Goal: Transaction & Acquisition: Obtain resource

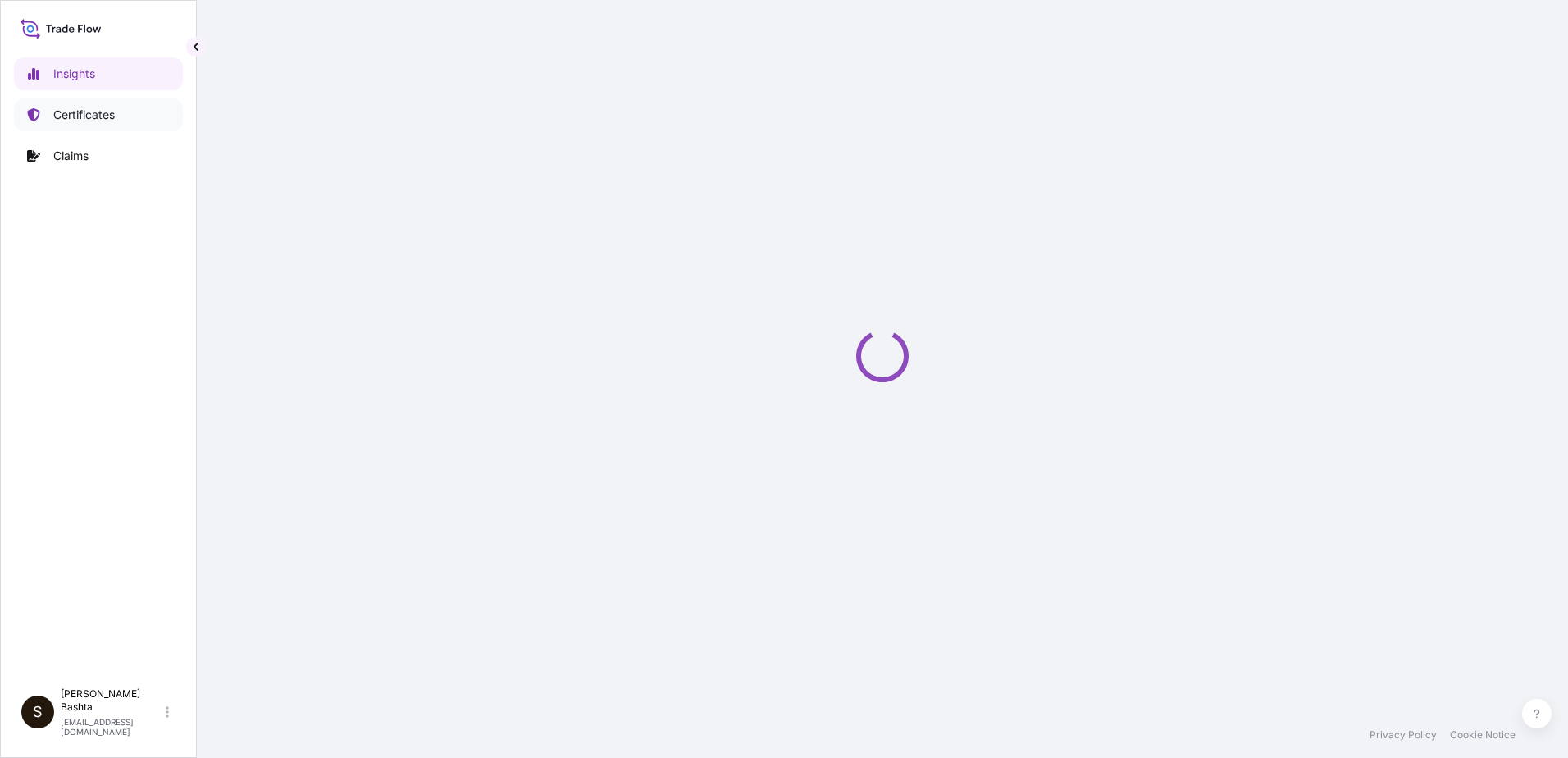
click at [84, 111] on p "Certificates" at bounding box center [84, 114] width 61 height 16
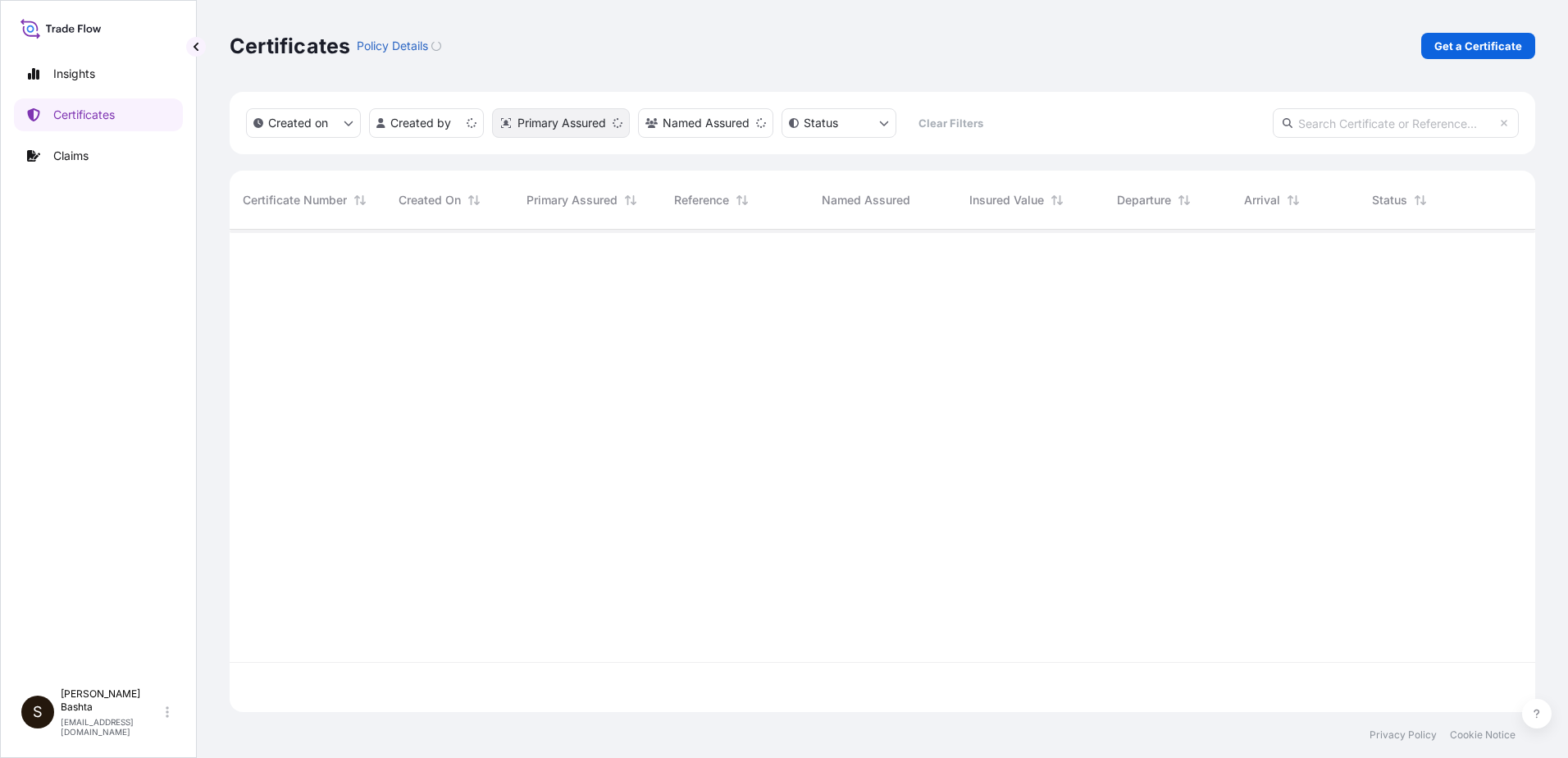
scroll to position [479, 1293]
click at [1493, 40] on p "Get a Certificate" at bounding box center [1478, 45] width 88 height 16
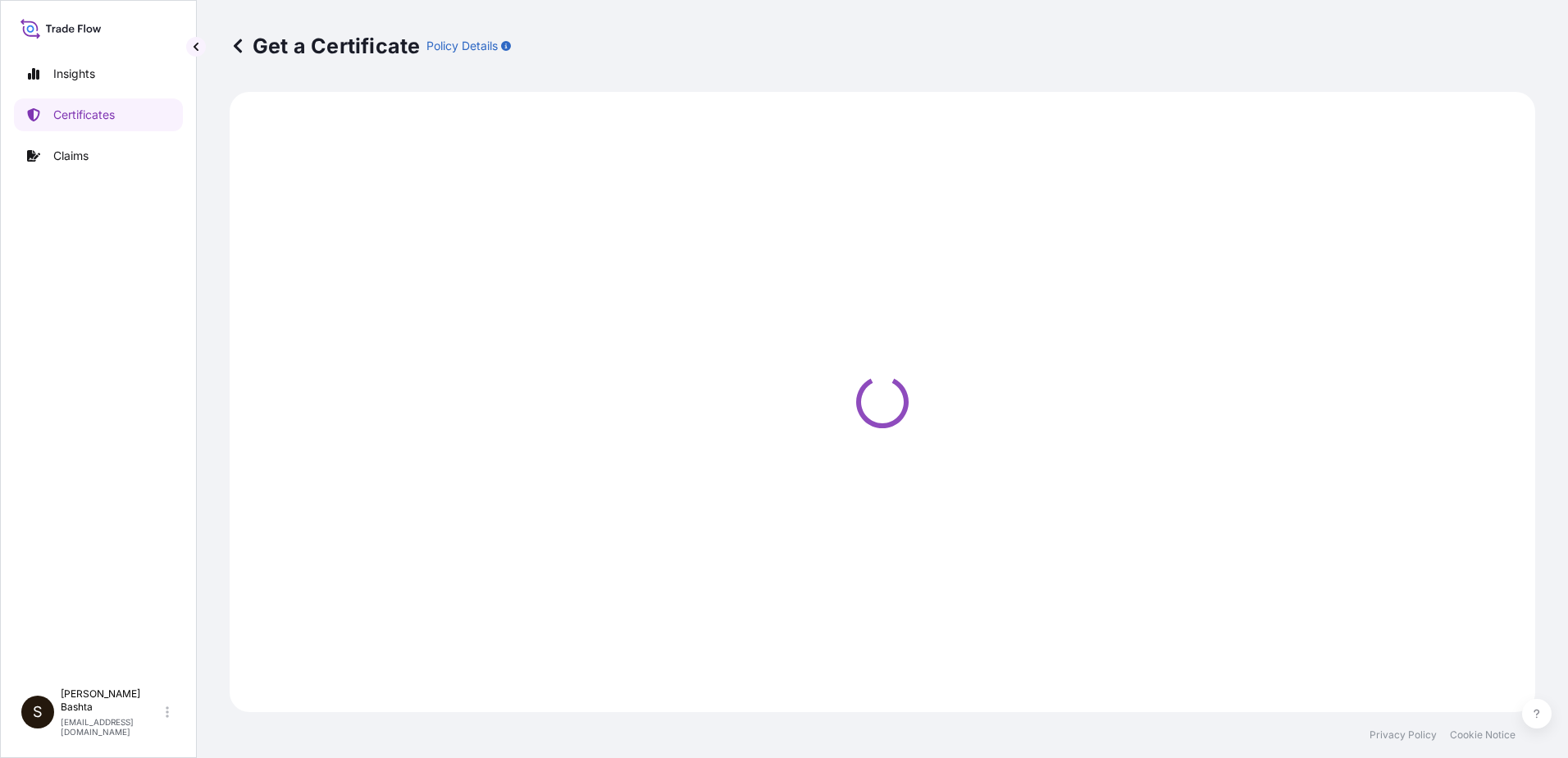
select select "Barge"
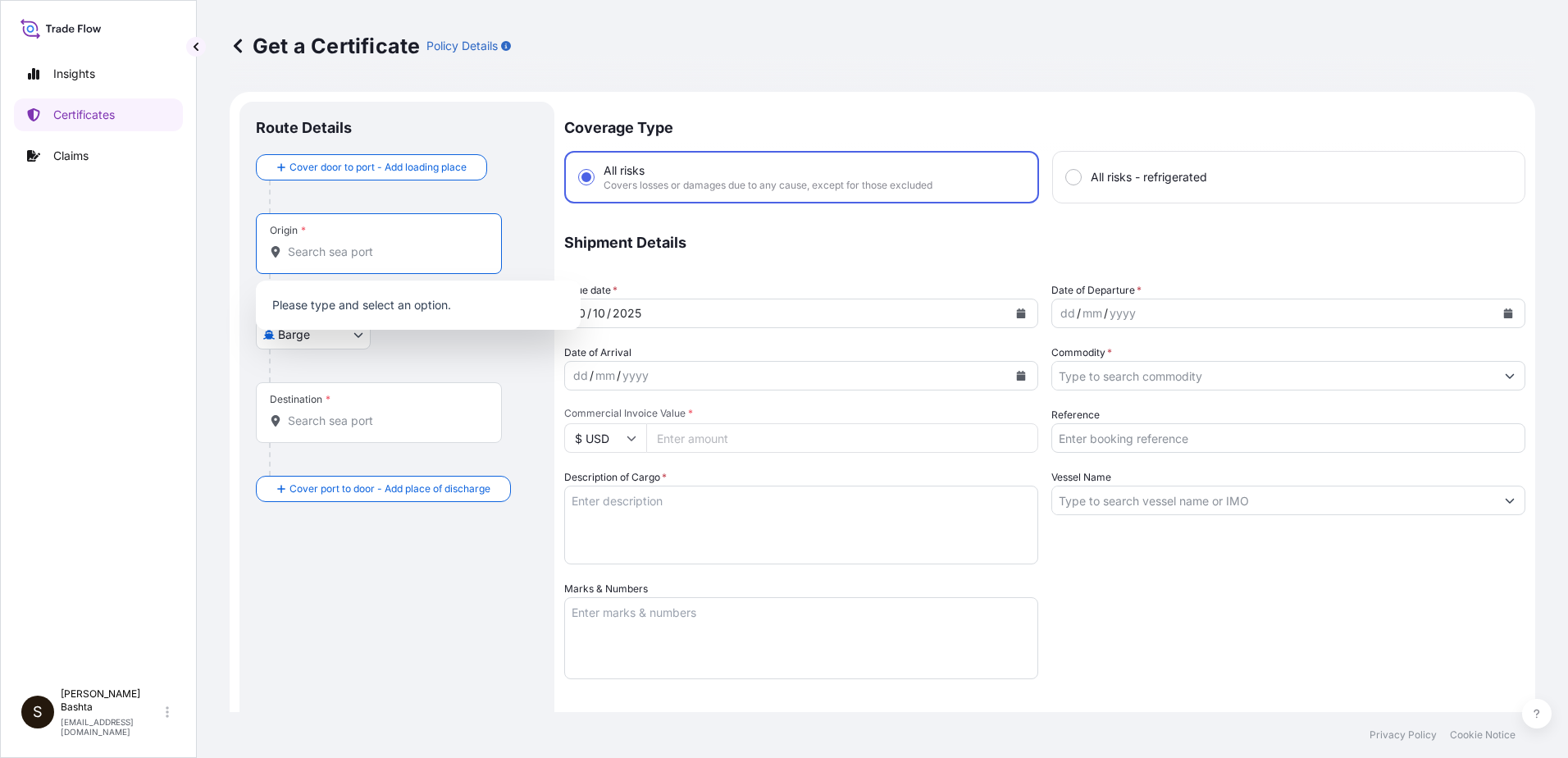
click at [290, 254] on input "Origin *" at bounding box center [385, 251] width 194 height 16
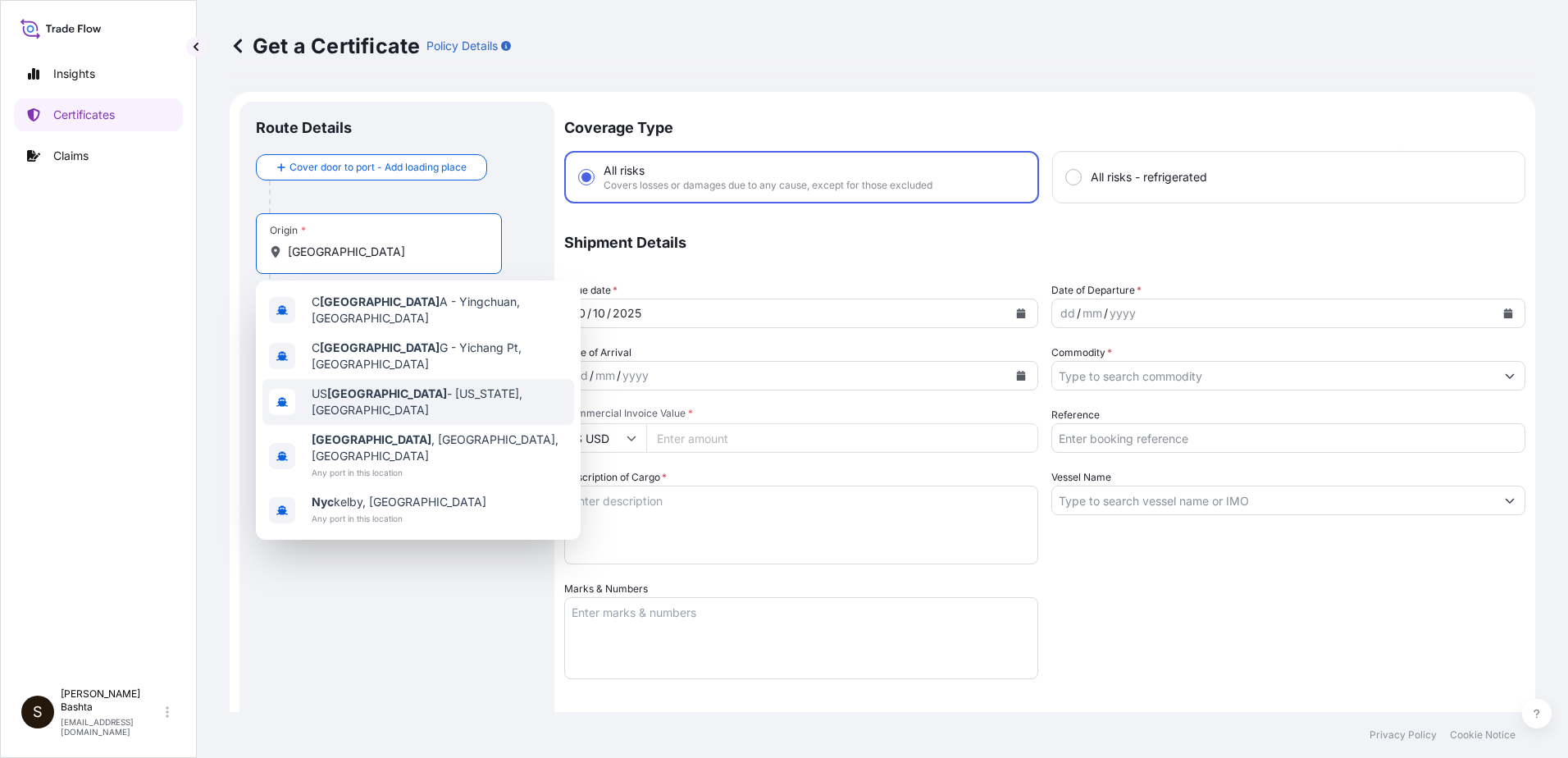
click at [389, 390] on span "US NYC - New York, United States" at bounding box center [440, 402] width 256 height 33
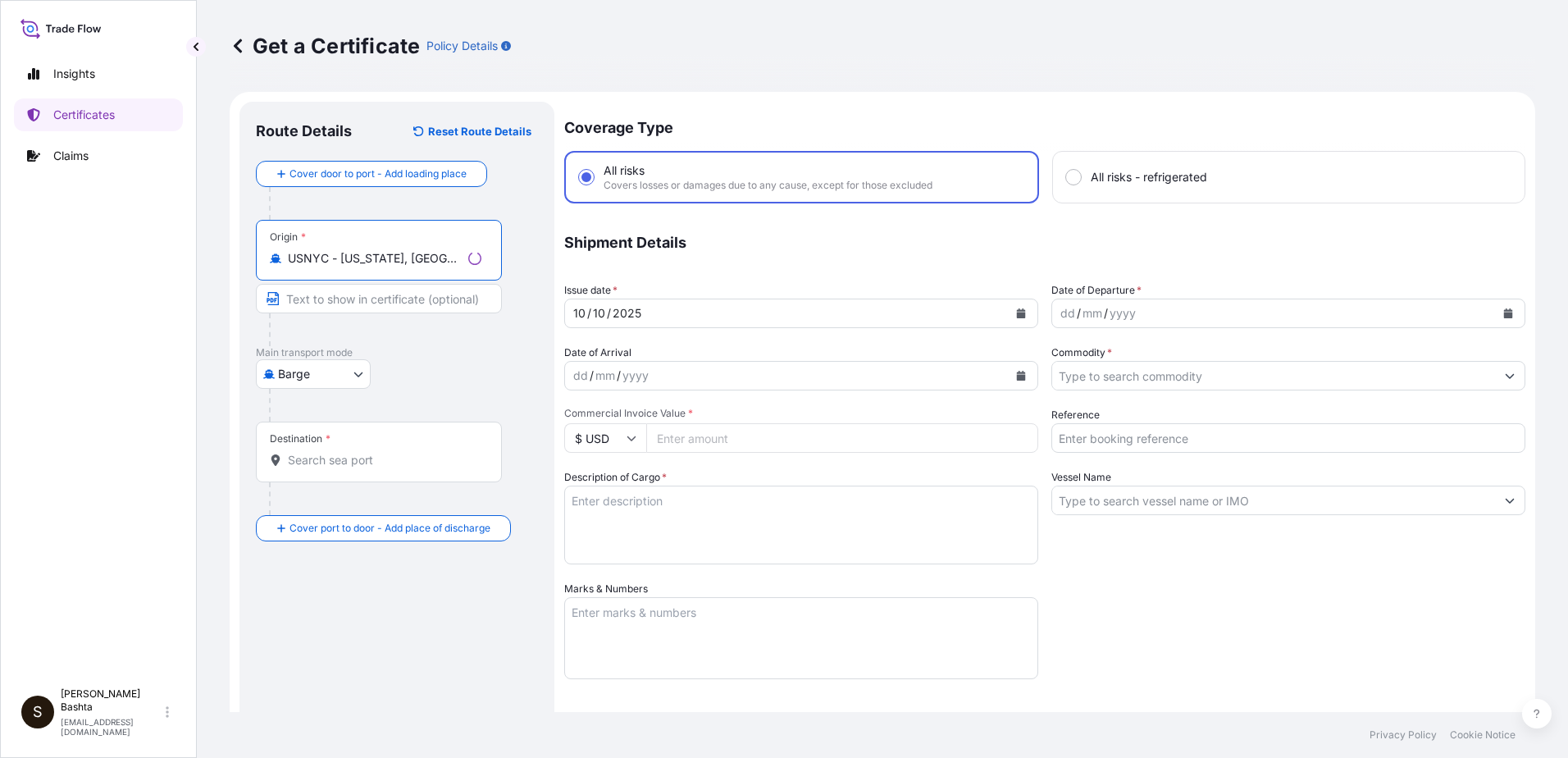
type input "USNYC - New York, United States"
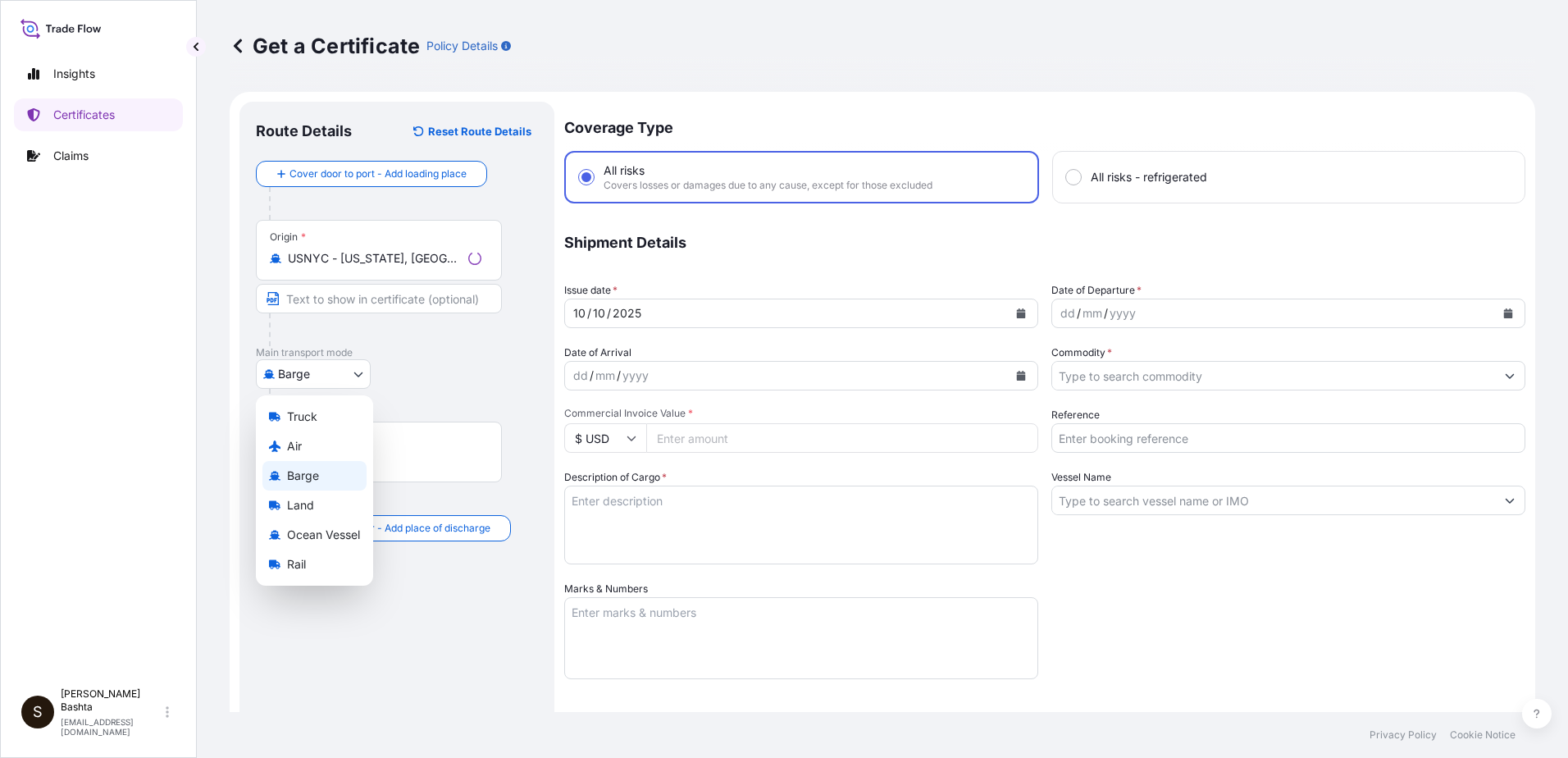
click at [349, 378] on body "0 options available. 5 options available. Insights Certificates Claims S Stella…" at bounding box center [784, 379] width 1568 height 758
click at [304, 446] on div "Air" at bounding box center [315, 446] width 105 height 30
select select "Air"
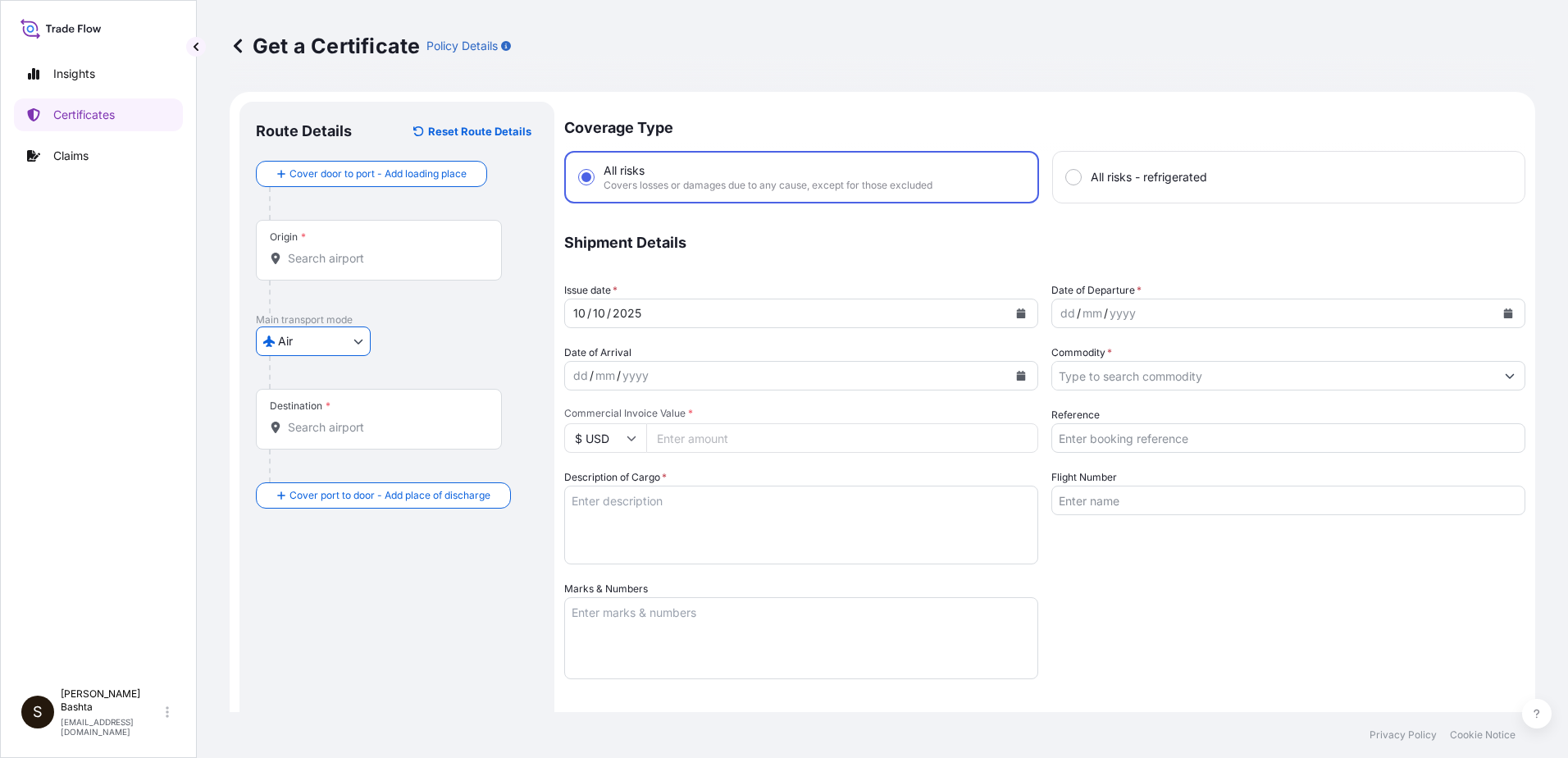
click at [332, 433] on input "Destination *" at bounding box center [385, 427] width 194 height 16
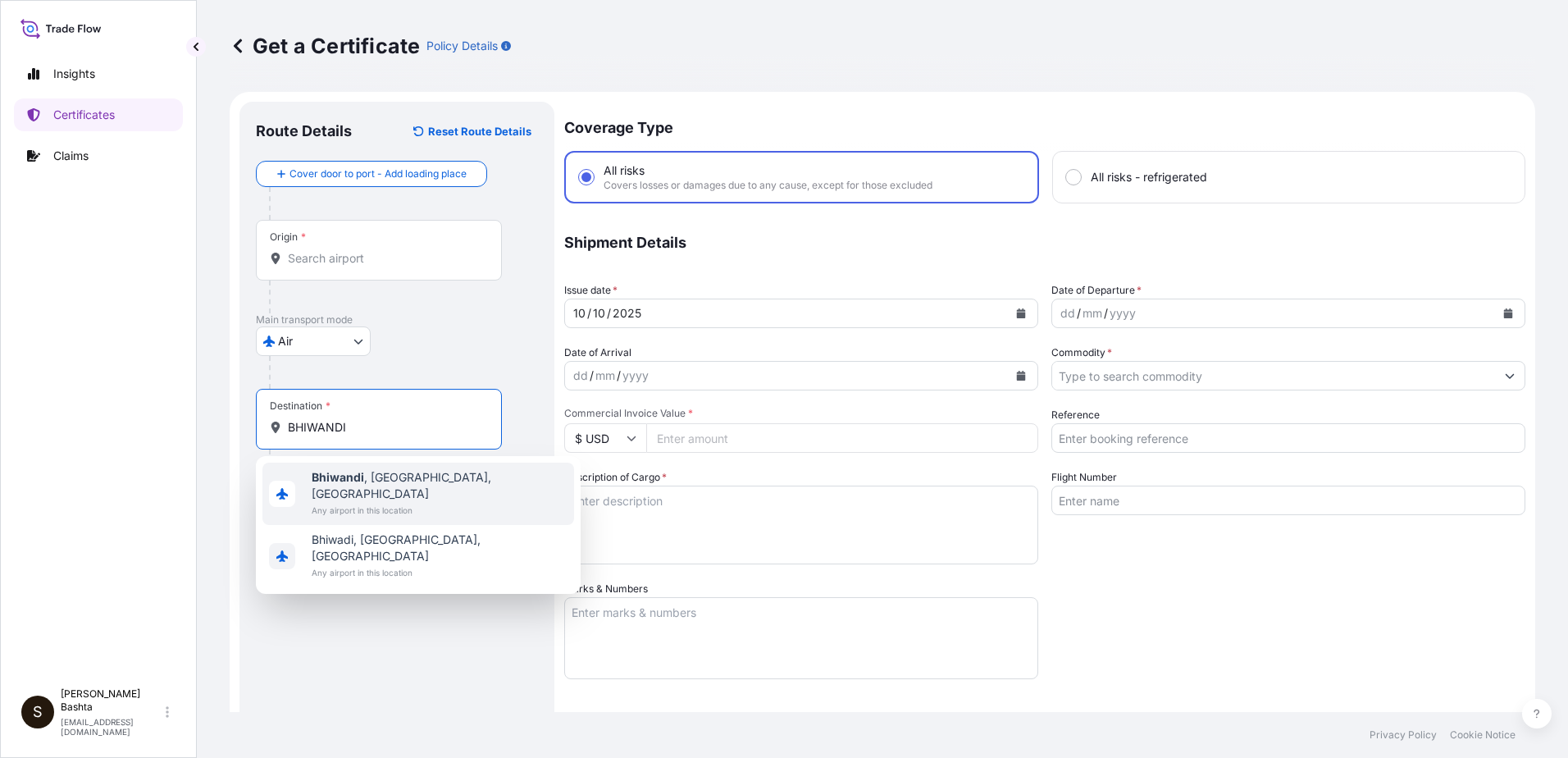
click at [398, 478] on span "Bhiwandi , Maharashtra, India" at bounding box center [440, 486] width 256 height 33
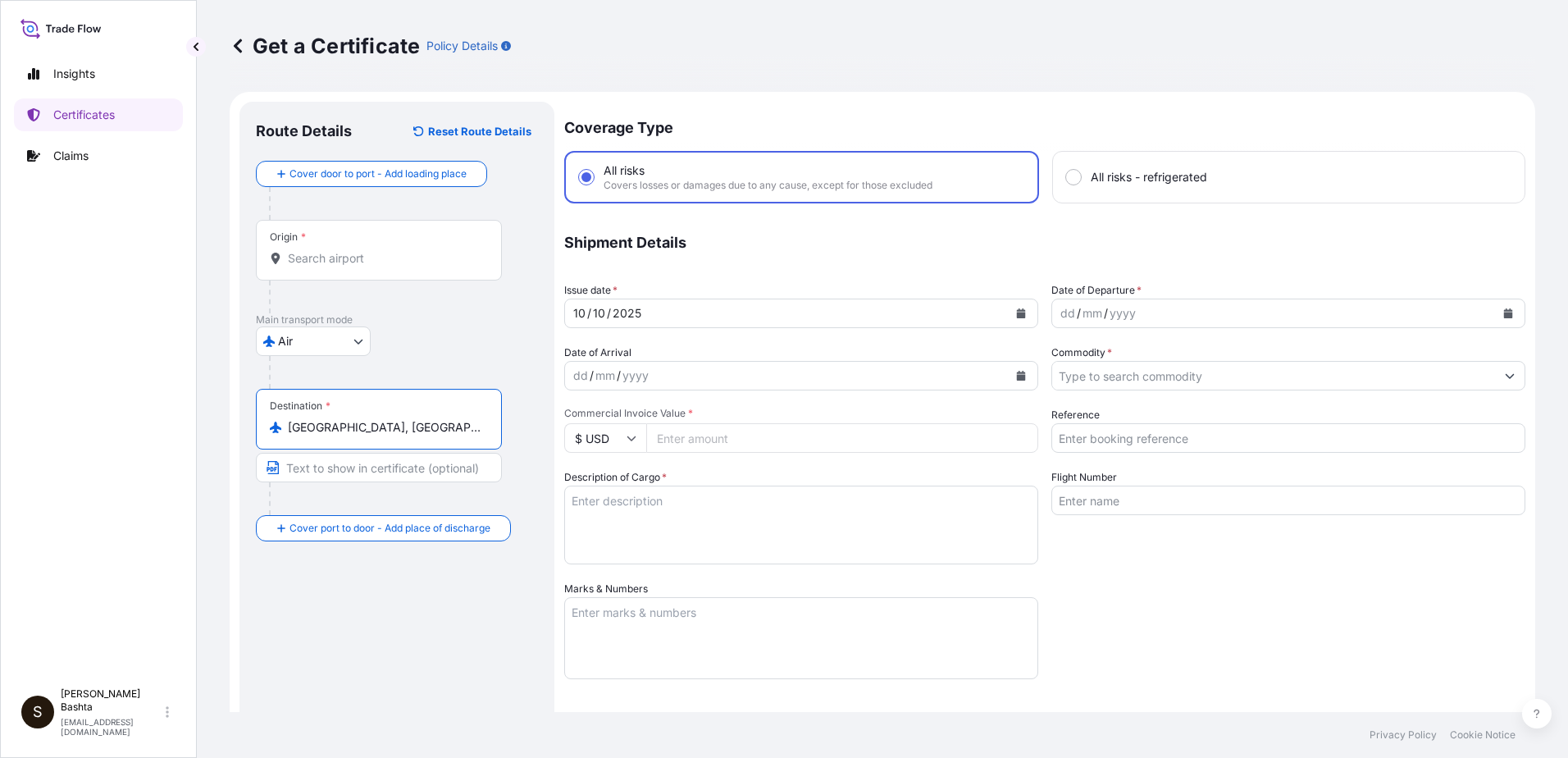
type input "Bhiwandi, Maharashtra, India"
click at [1060, 318] on div "dd" at bounding box center [1067, 313] width 18 height 20
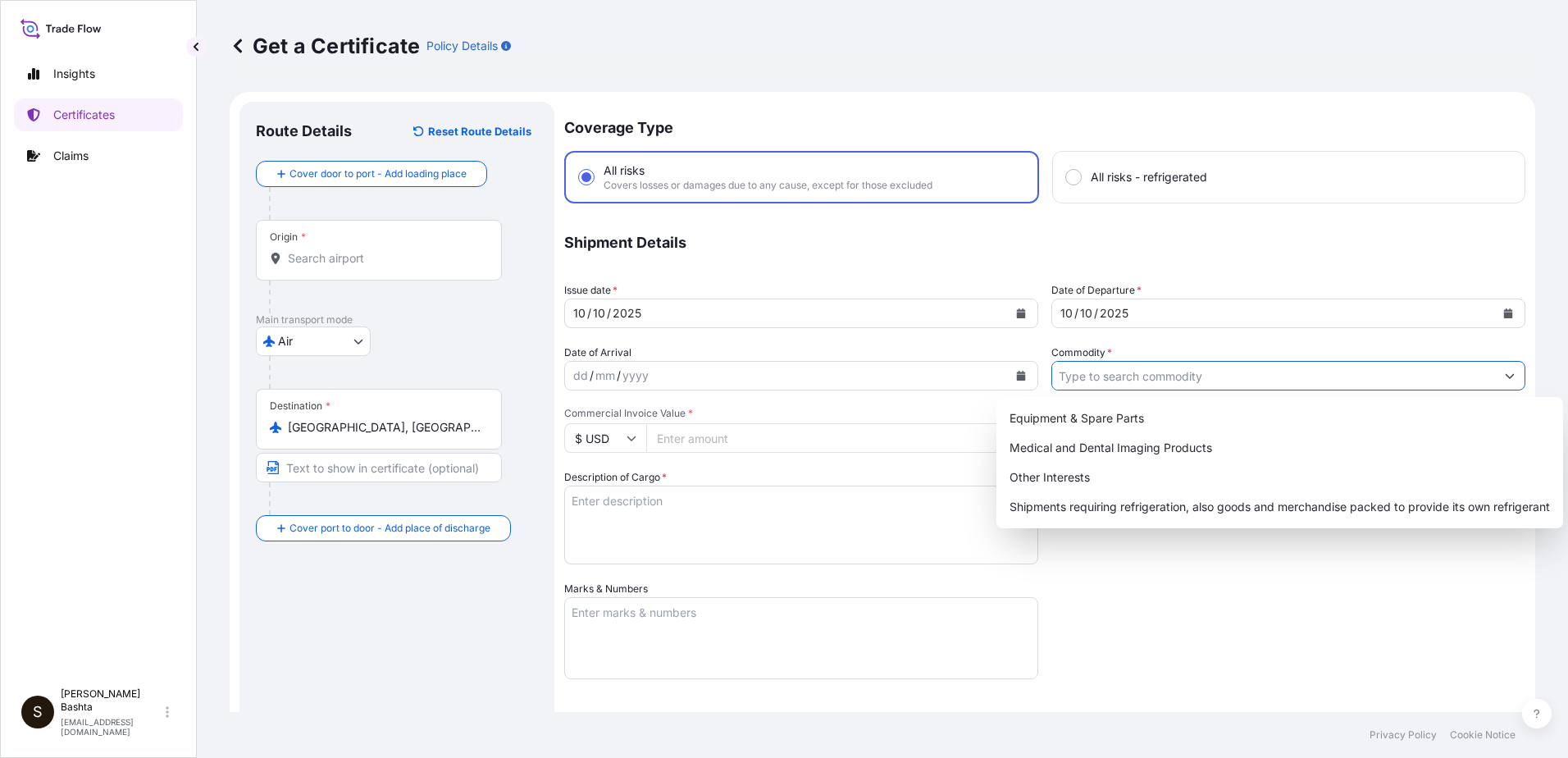
click at [1505, 375] on icon "Show suggestions" at bounding box center [1510, 376] width 10 height 10
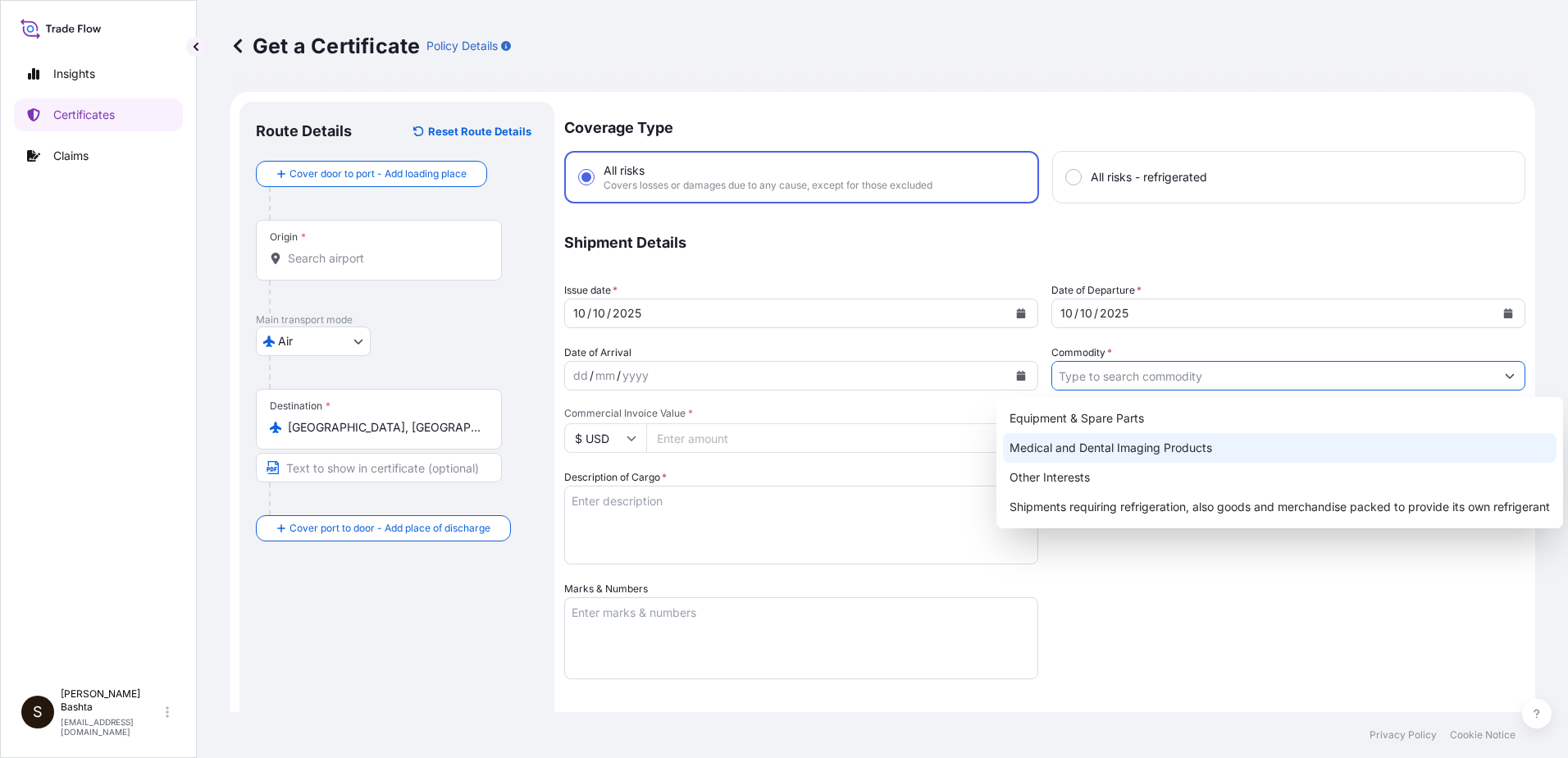
click at [1192, 448] on div "Medical and Dental Imaging Products" at bounding box center [1280, 447] width 554 height 30
type input "Medical and Dental Imaging Products"
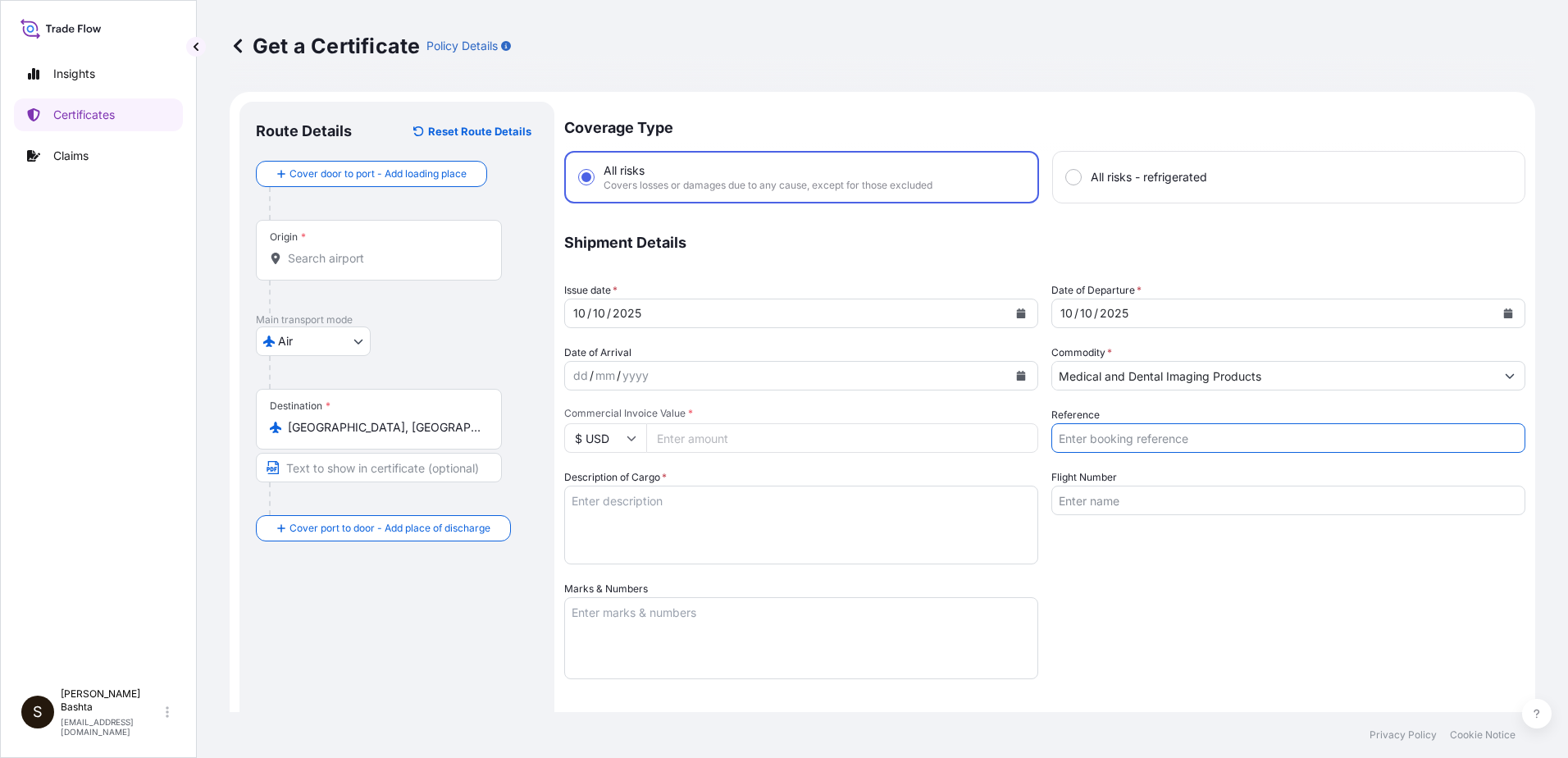
click at [1108, 444] on input "Reference" at bounding box center [1289, 438] width 474 height 30
type input "21244615"
click at [689, 437] on input "Commercial Invoice Value *" at bounding box center [842, 438] width 392 height 30
type input "695.34"
click at [594, 509] on textarea "Description of Cargo *" at bounding box center [802, 525] width 474 height 79
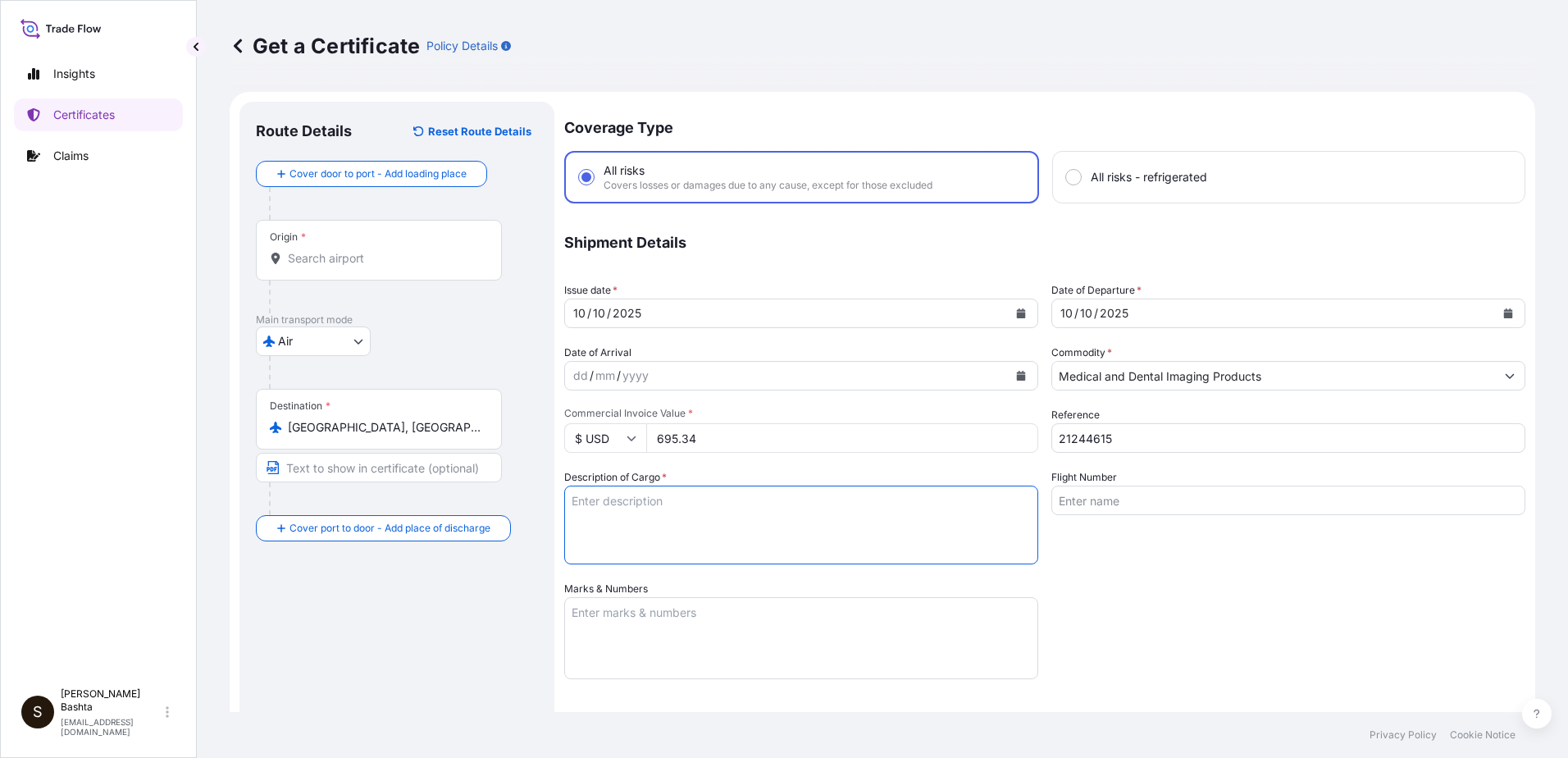
click at [583, 509] on textarea "Description of Cargo *" at bounding box center [802, 525] width 474 height 79
type textarea "m"
type textarea "MEDICAL AND DENTAL IMAGING PRODUCTS"
click at [593, 619] on textarea "Marks & Numbers" at bounding box center [802, 638] width 474 height 82
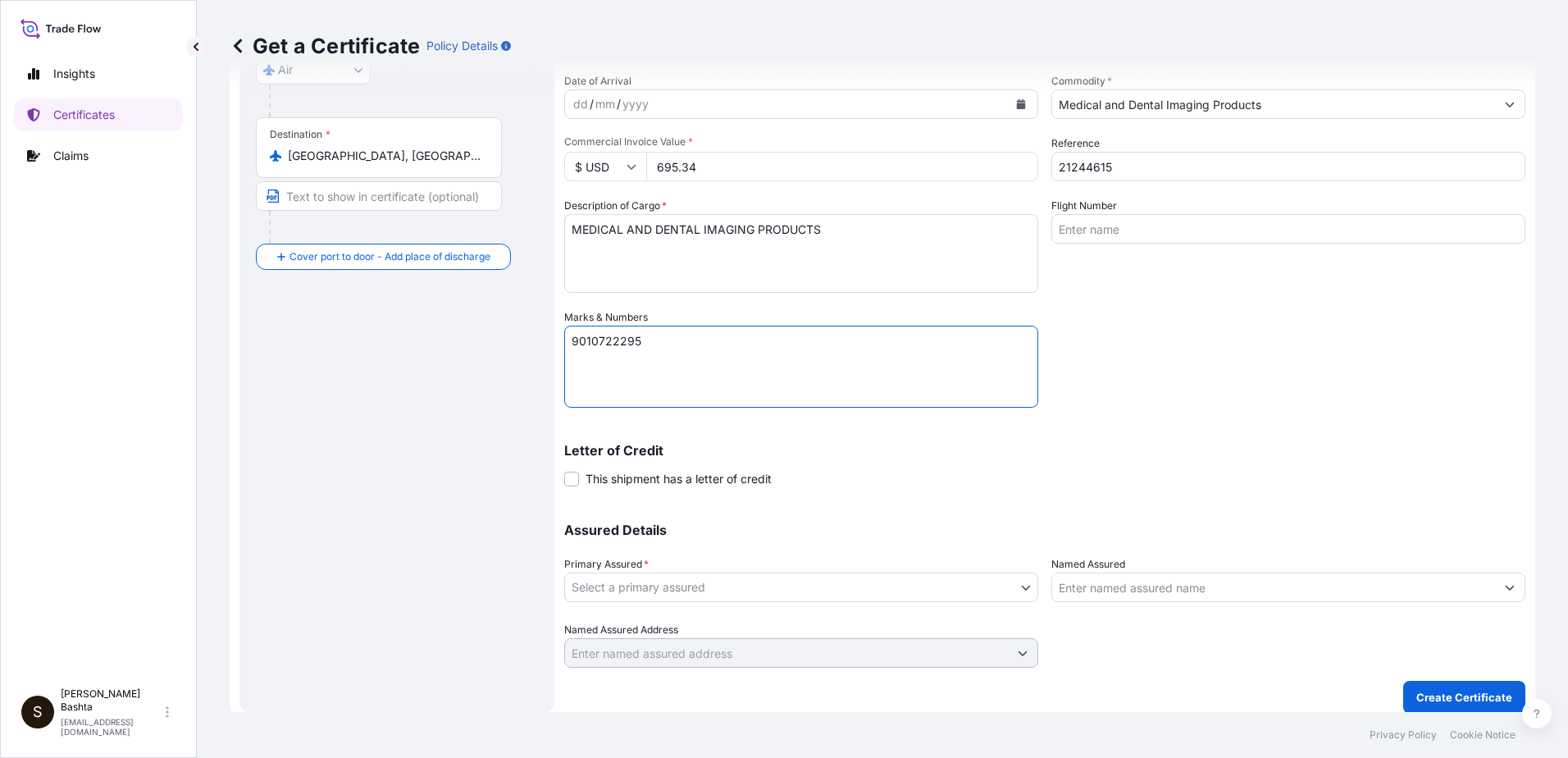
scroll to position [283, 0]
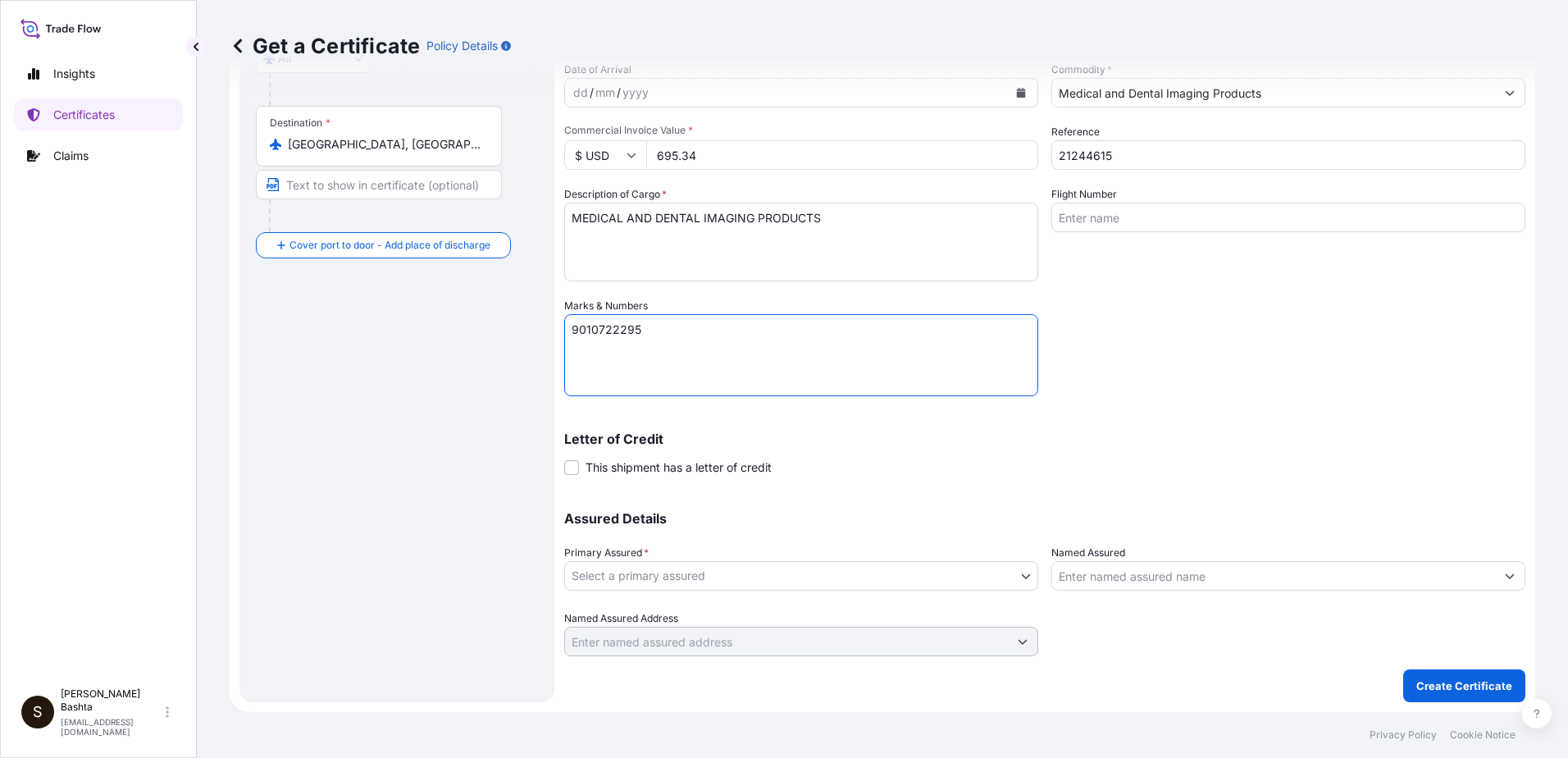
type textarea "9010722295"
click at [1015, 578] on body "Insights Certificates Claims S Stella Bashta stella.bashta@carestream.com Get a…" at bounding box center [784, 379] width 1568 height 758
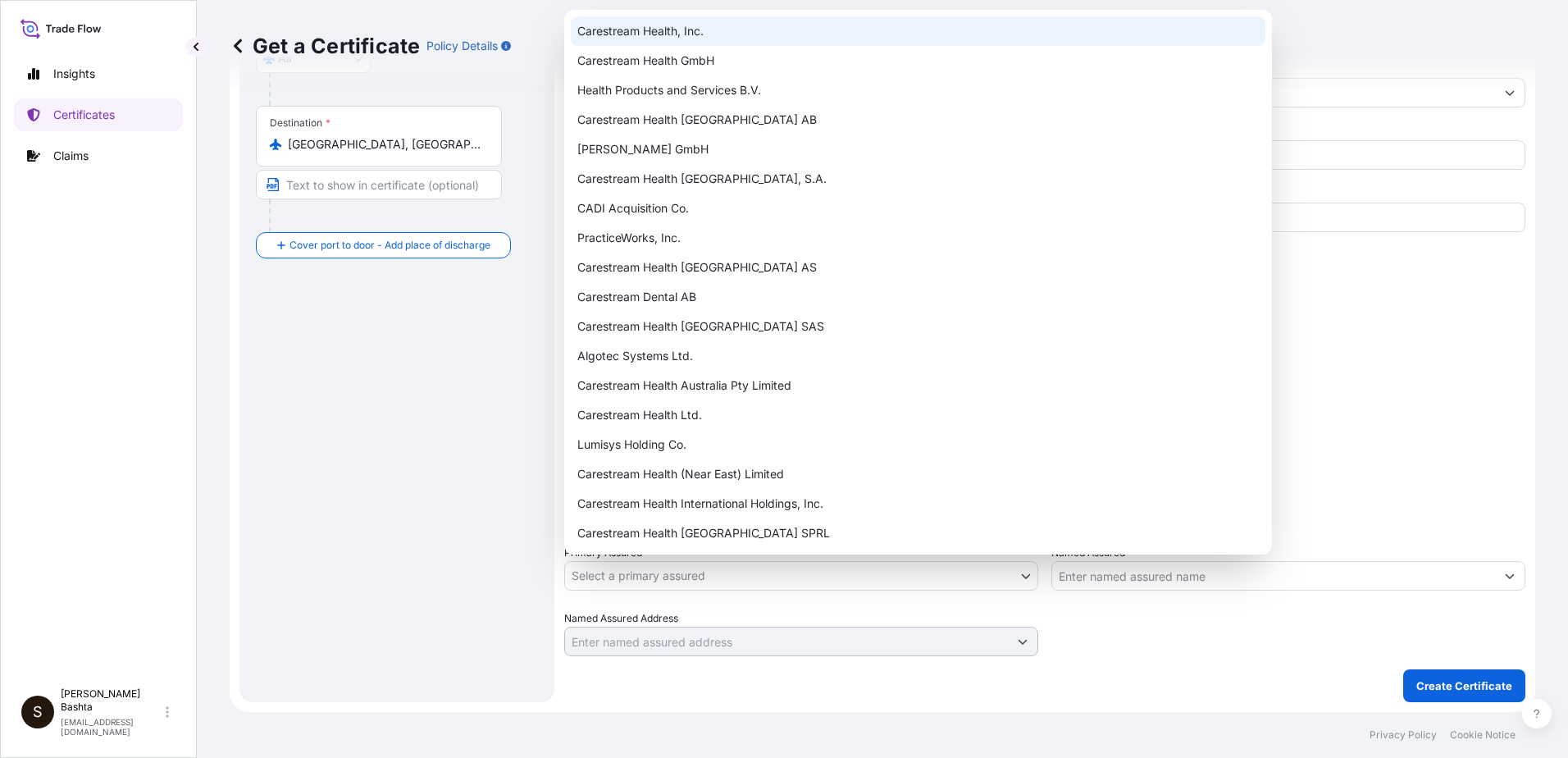
click at [667, 26] on div "Carestream Health, Inc." at bounding box center [918, 31] width 695 height 30
select select "32008"
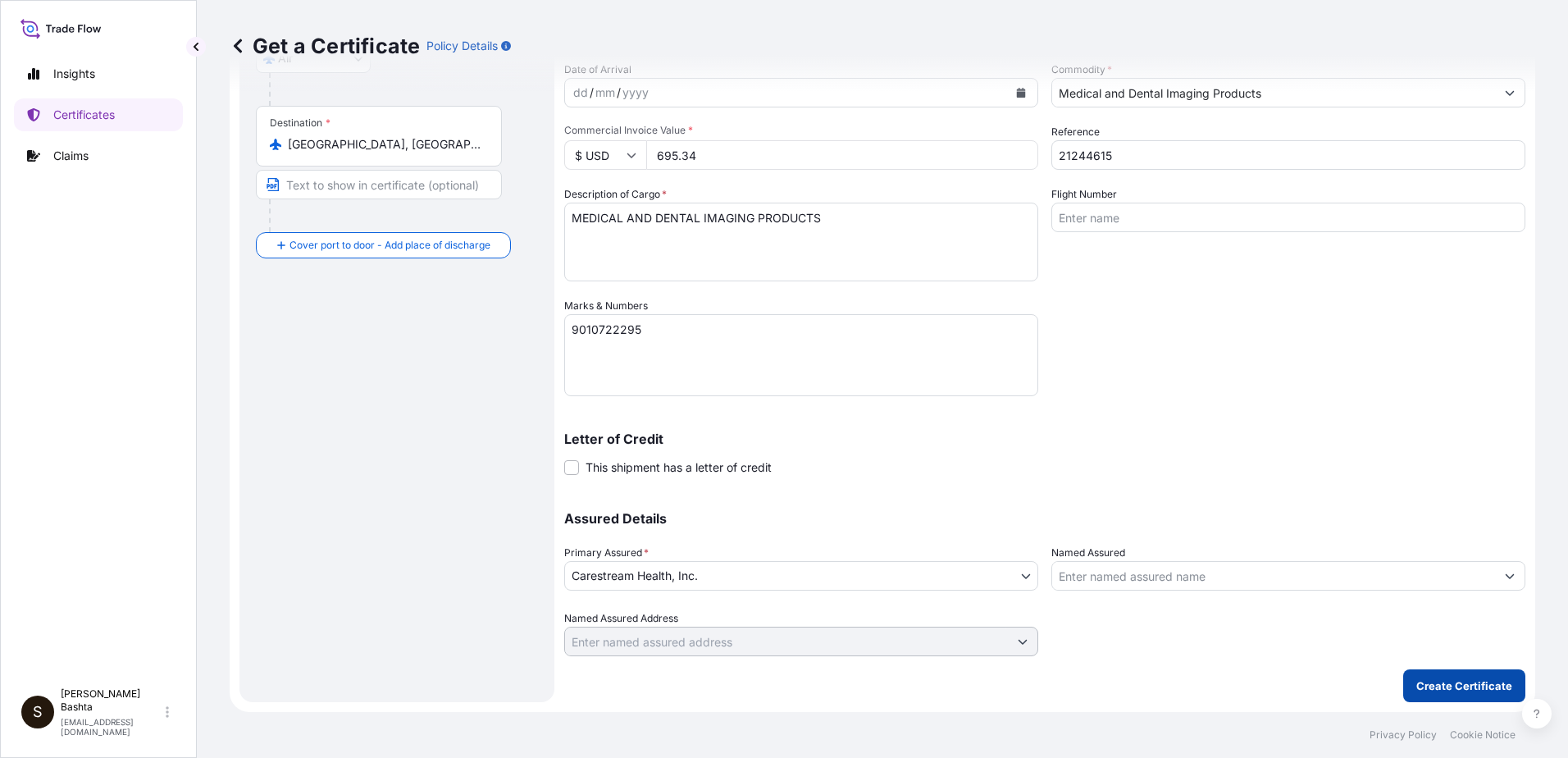
click at [1417, 678] on p "Create Certificate" at bounding box center [1464, 686] width 96 height 16
click at [1423, 685] on p "Create Certificate" at bounding box center [1464, 686] width 96 height 16
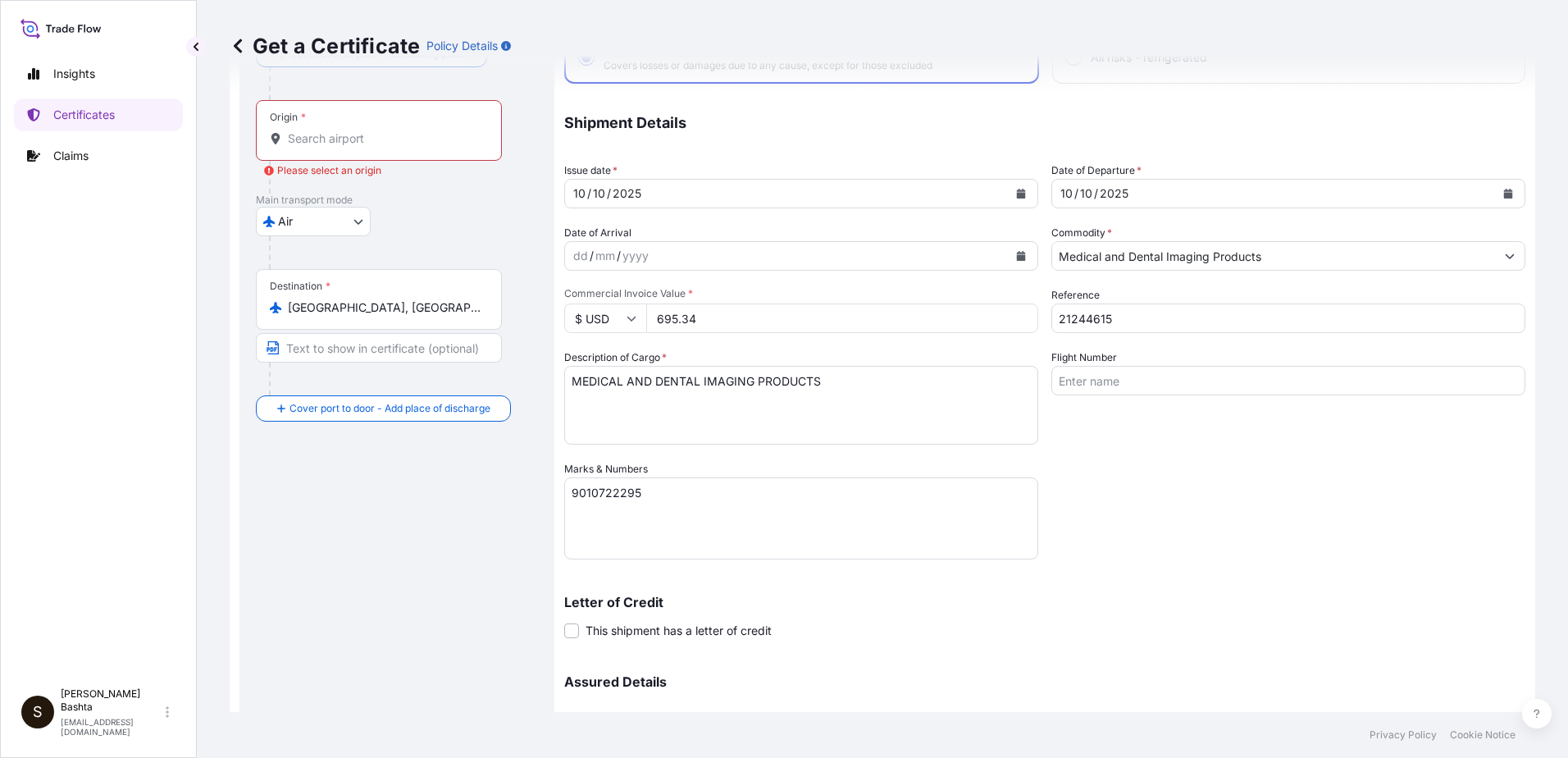
scroll to position [0, 0]
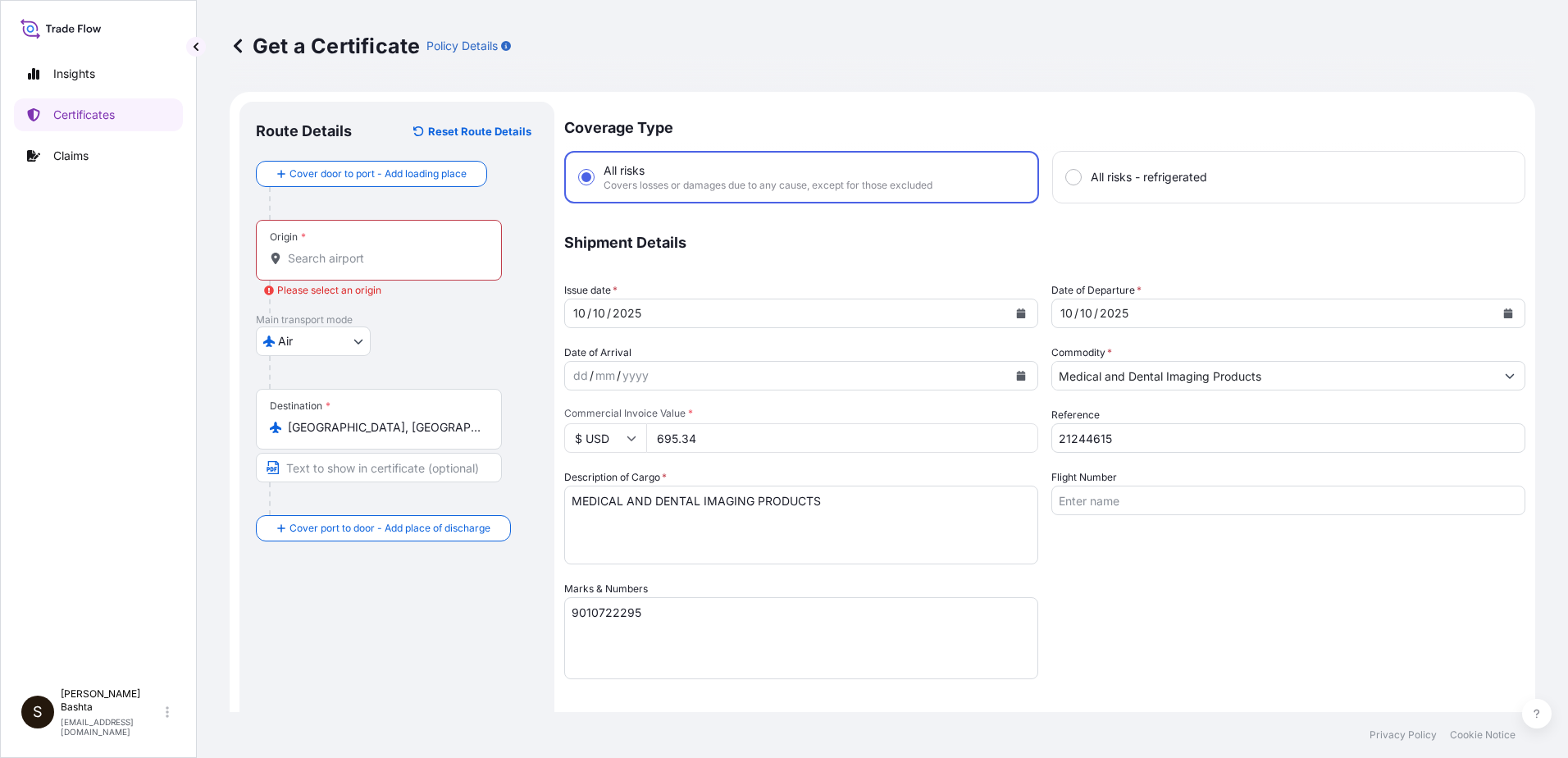
click at [309, 250] on div "Origin *" at bounding box center [378, 250] width 246 height 60
click at [331, 255] on input "Origin * Please select an origin" at bounding box center [385, 258] width 194 height 16
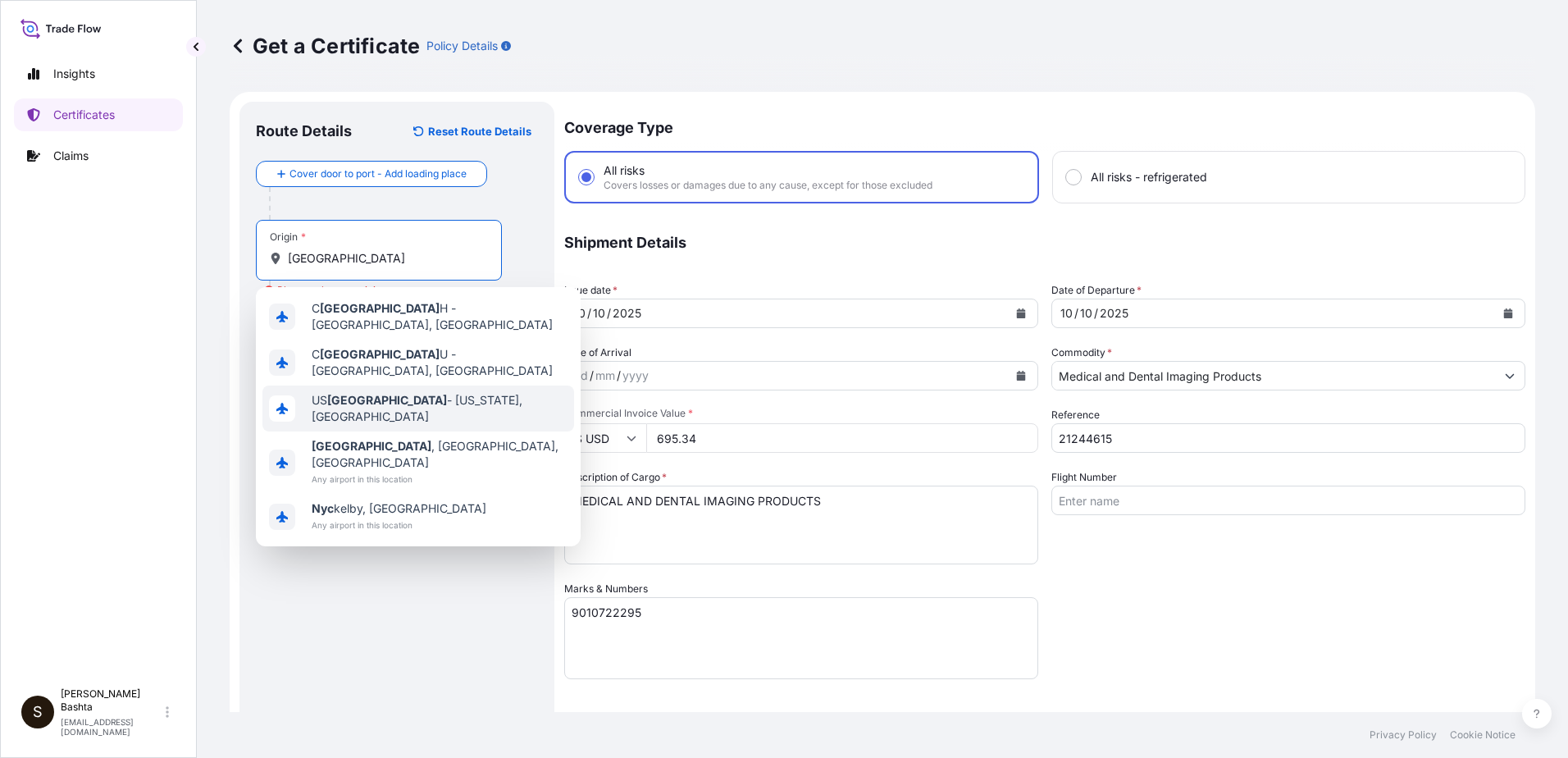
click at [391, 392] on span "US NYC - New York, United States" at bounding box center [440, 408] width 256 height 33
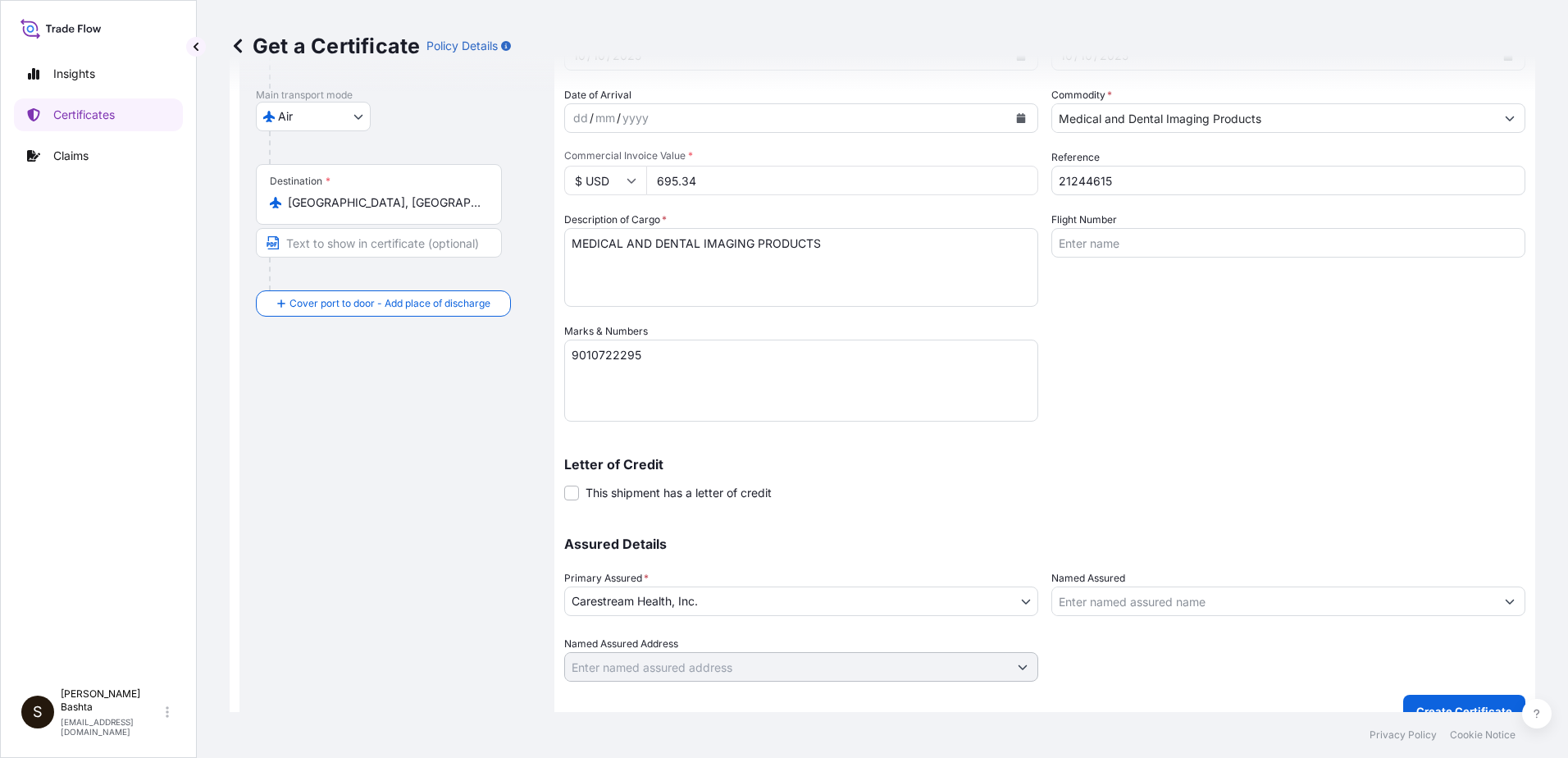
scroll to position [283, 0]
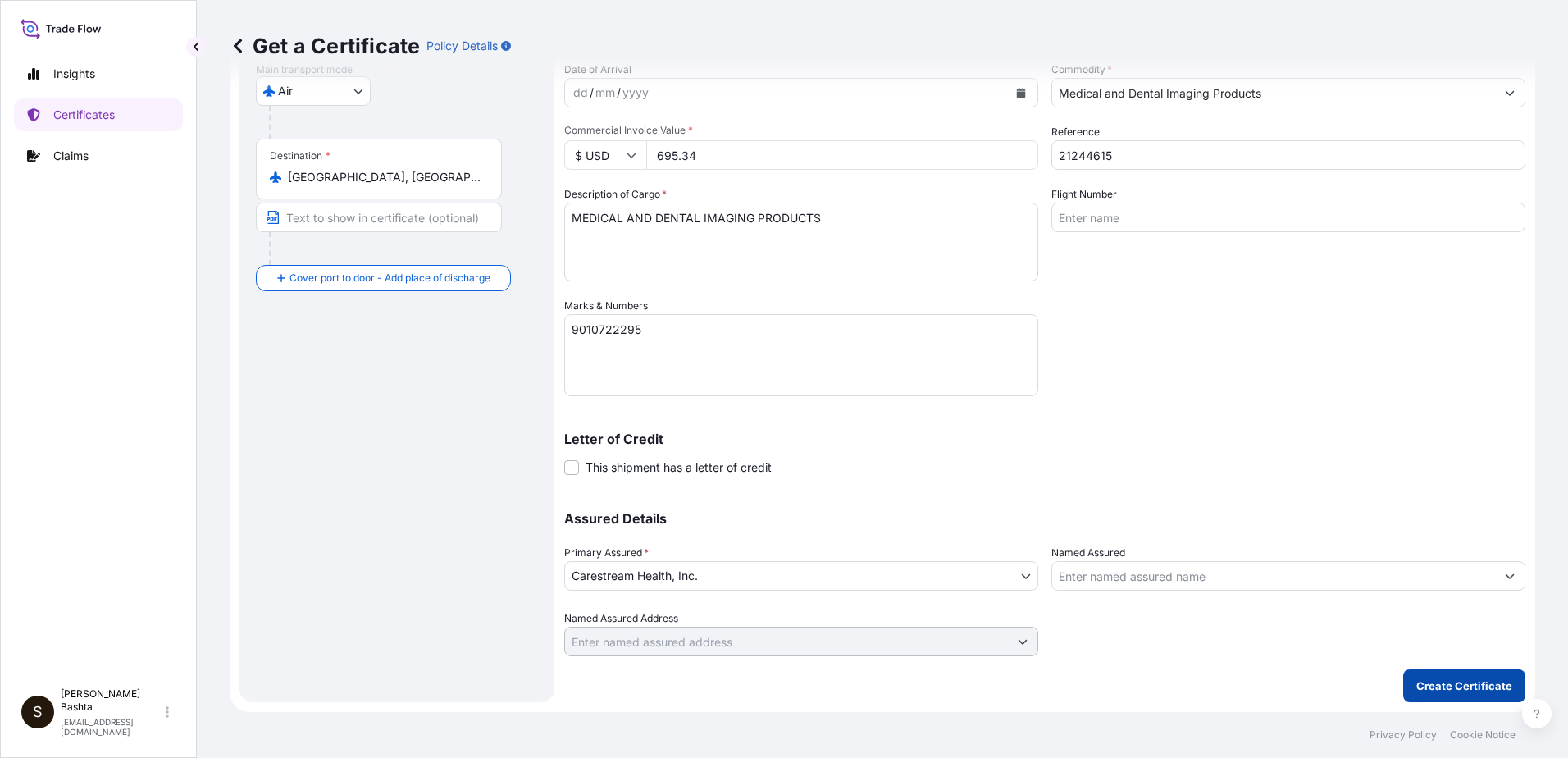
type input "USNYC - New York, United States"
click at [1460, 687] on p "Create Certificate" at bounding box center [1464, 686] width 96 height 16
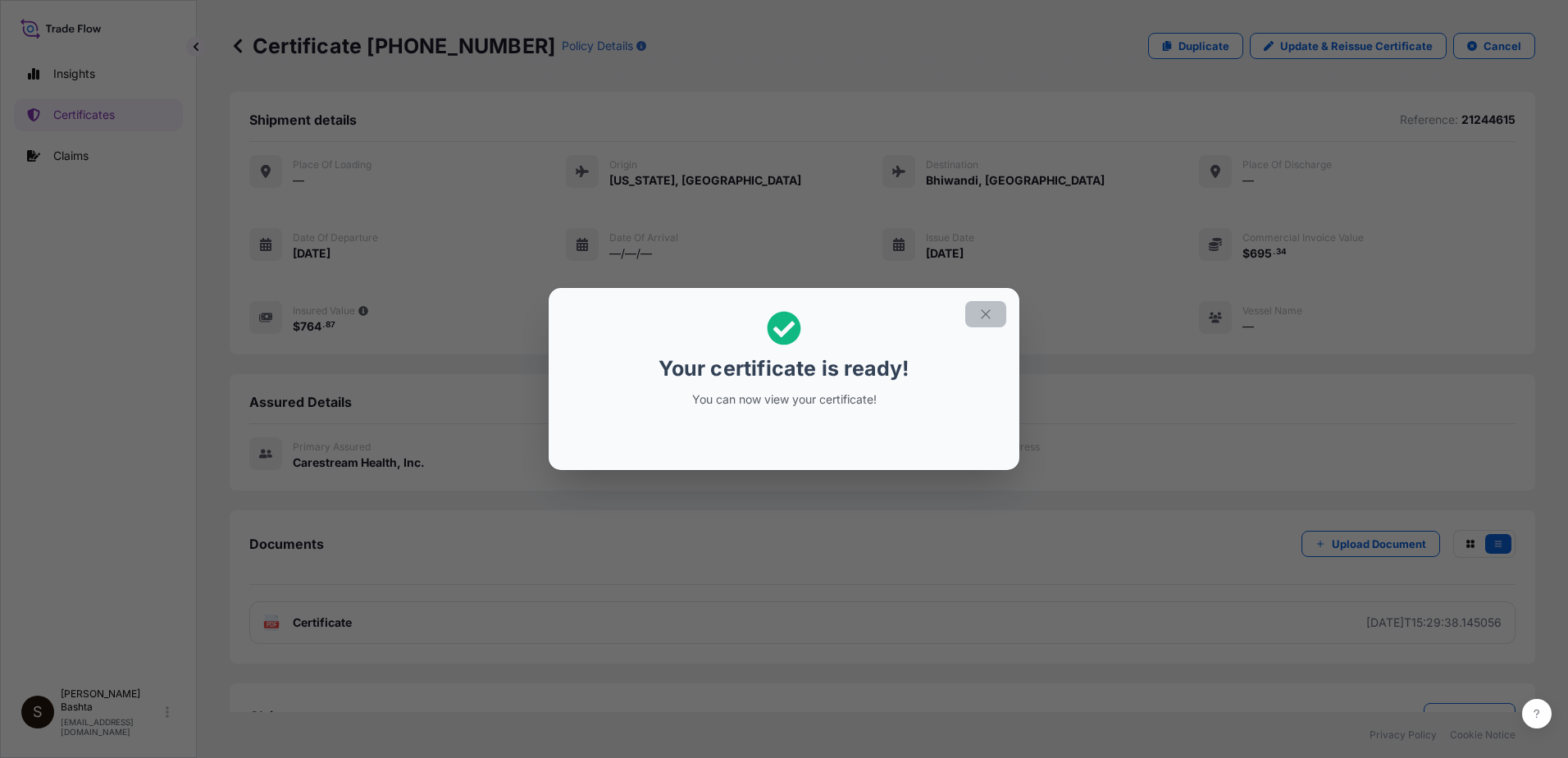
click at [987, 315] on icon "button" at bounding box center [986, 314] width 14 height 14
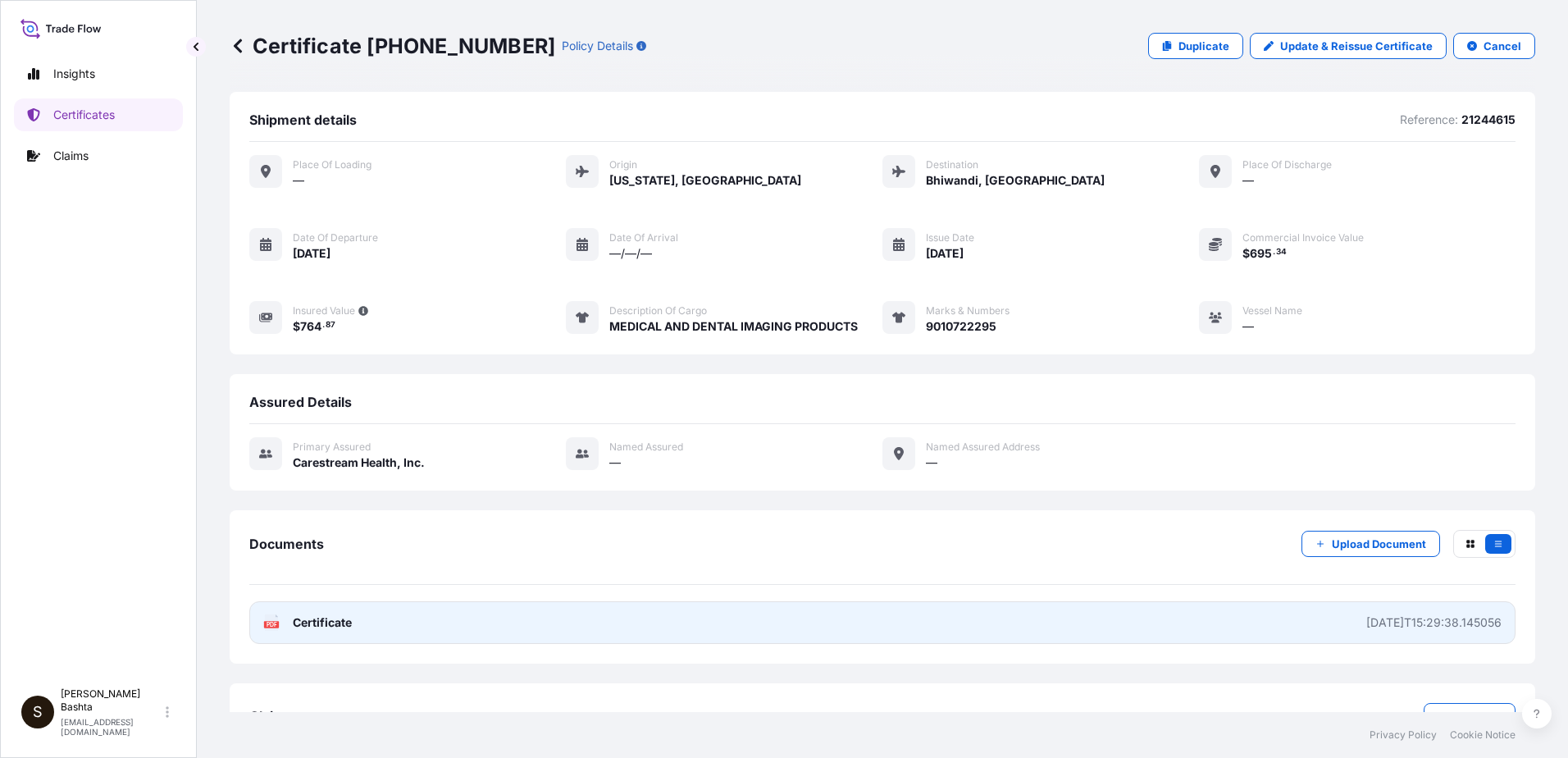
click at [274, 622] on text "PDF" at bounding box center [272, 624] width 11 height 6
